Goal: Task Accomplishment & Management: Use online tool/utility

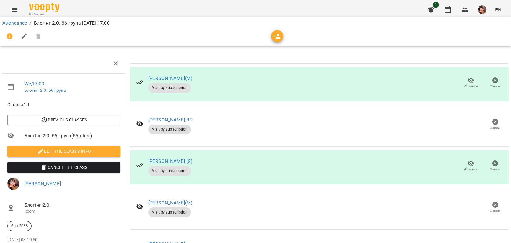
scroll to position [39, 0]
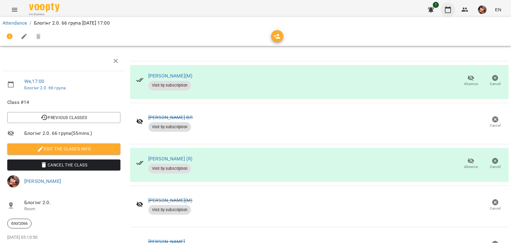
click at [448, 9] on icon "button" at bounding box center [448, 9] width 7 height 7
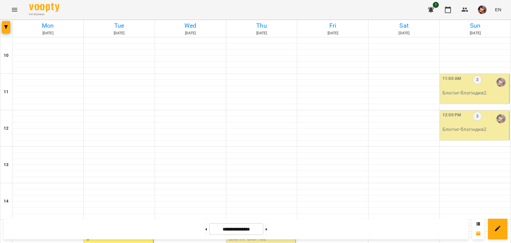
scroll to position [276, 0]
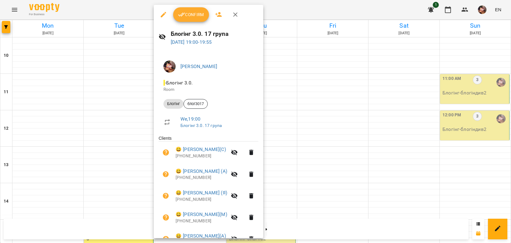
click at [190, 12] on span "Confirm" at bounding box center [191, 14] width 26 height 7
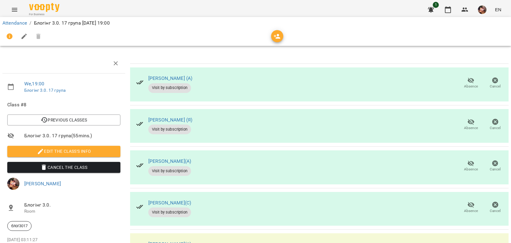
click at [468, 124] on icon "button" at bounding box center [471, 121] width 7 height 7
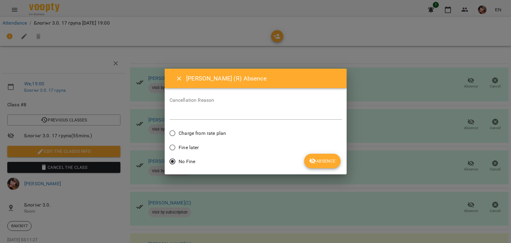
click at [327, 159] on span "Absence" at bounding box center [322, 160] width 26 height 7
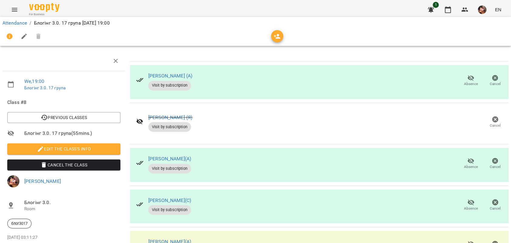
scroll to position [122, 0]
click at [448, 8] on icon "button" at bounding box center [448, 9] width 6 height 7
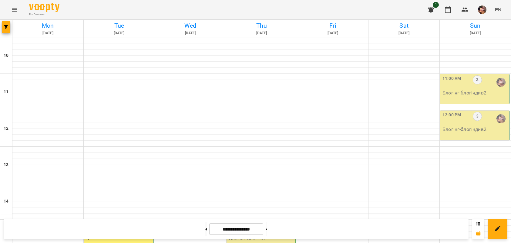
scroll to position [246, 0]
